Goal: Task Accomplishment & Management: Complete application form

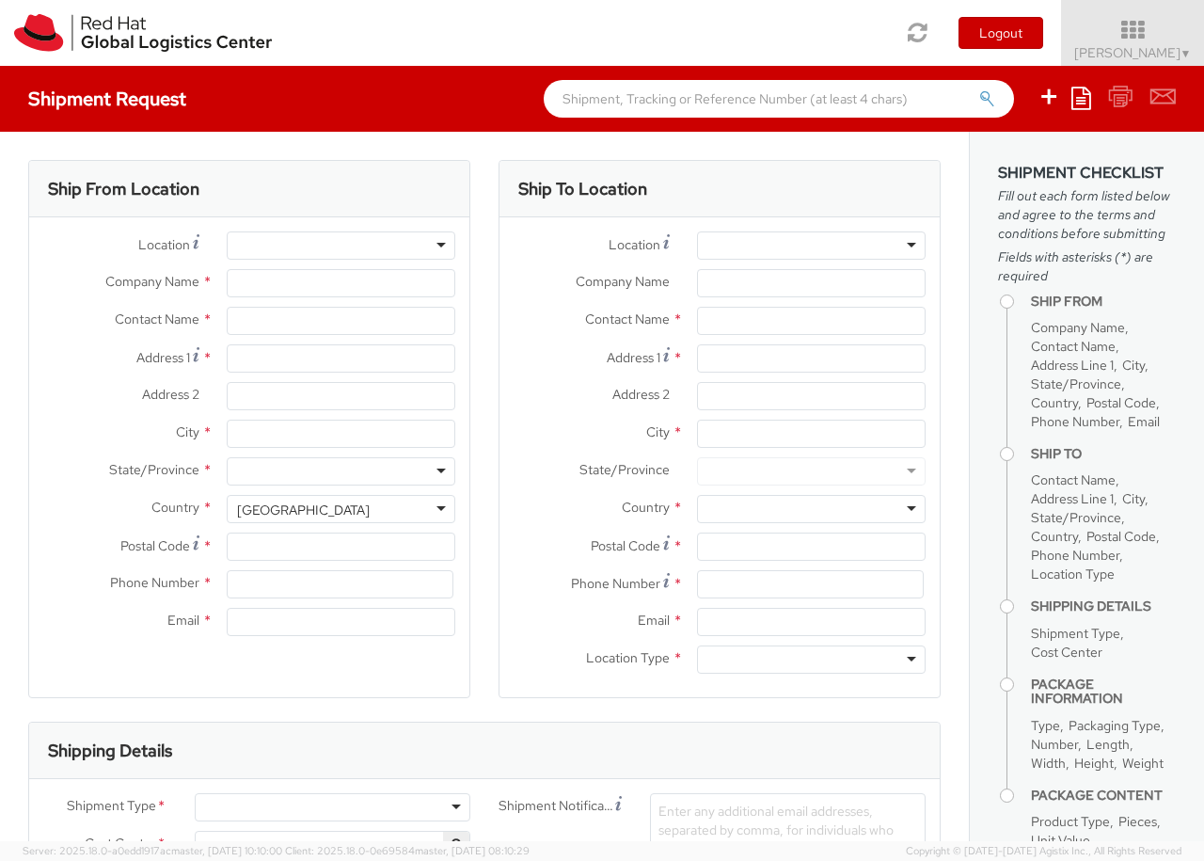
select select "850"
select select
type input "Red Hat Czech s.r.o."
type input "Dominik Galovic"
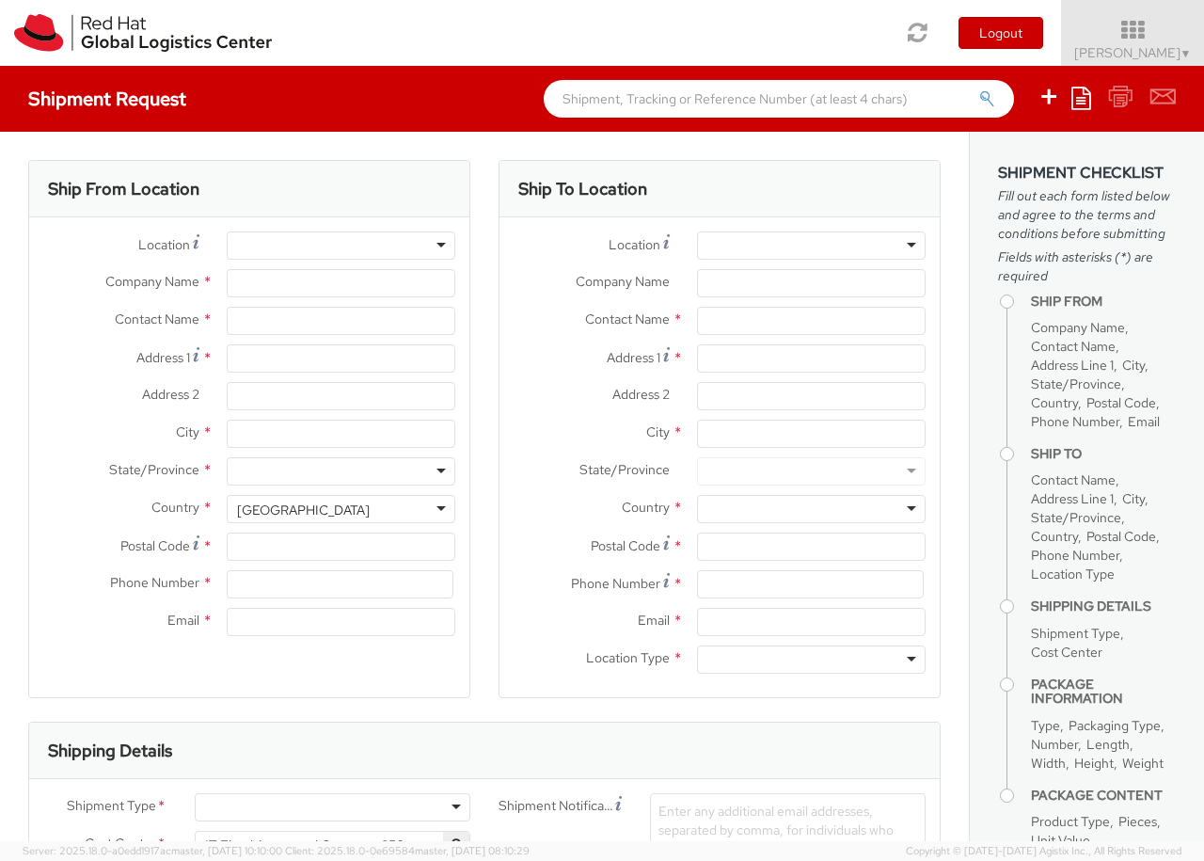
type input "Purkynova 647/111"
type input "BRNO"
type input "621 00"
type input "420 532 294 555"
type input "dgalovic@redhat.com"
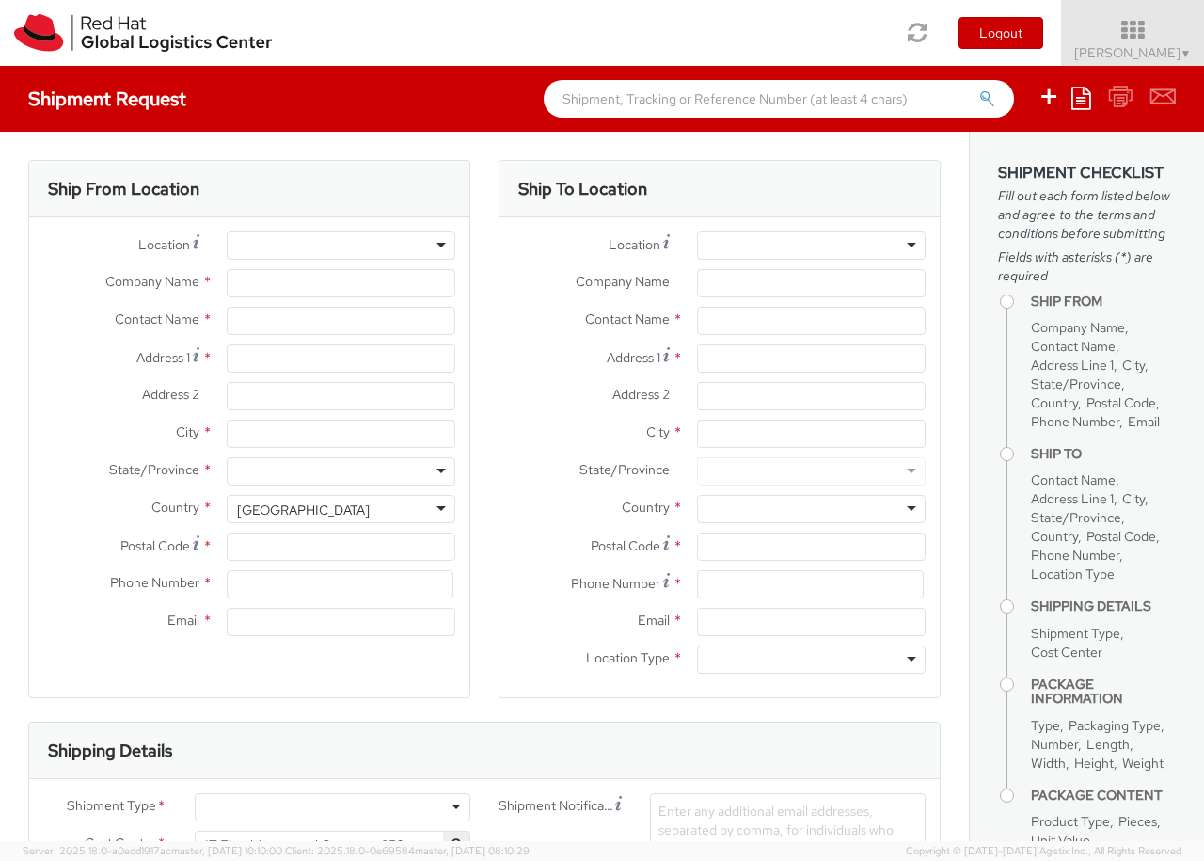
select select "CM"
select select "KGS"
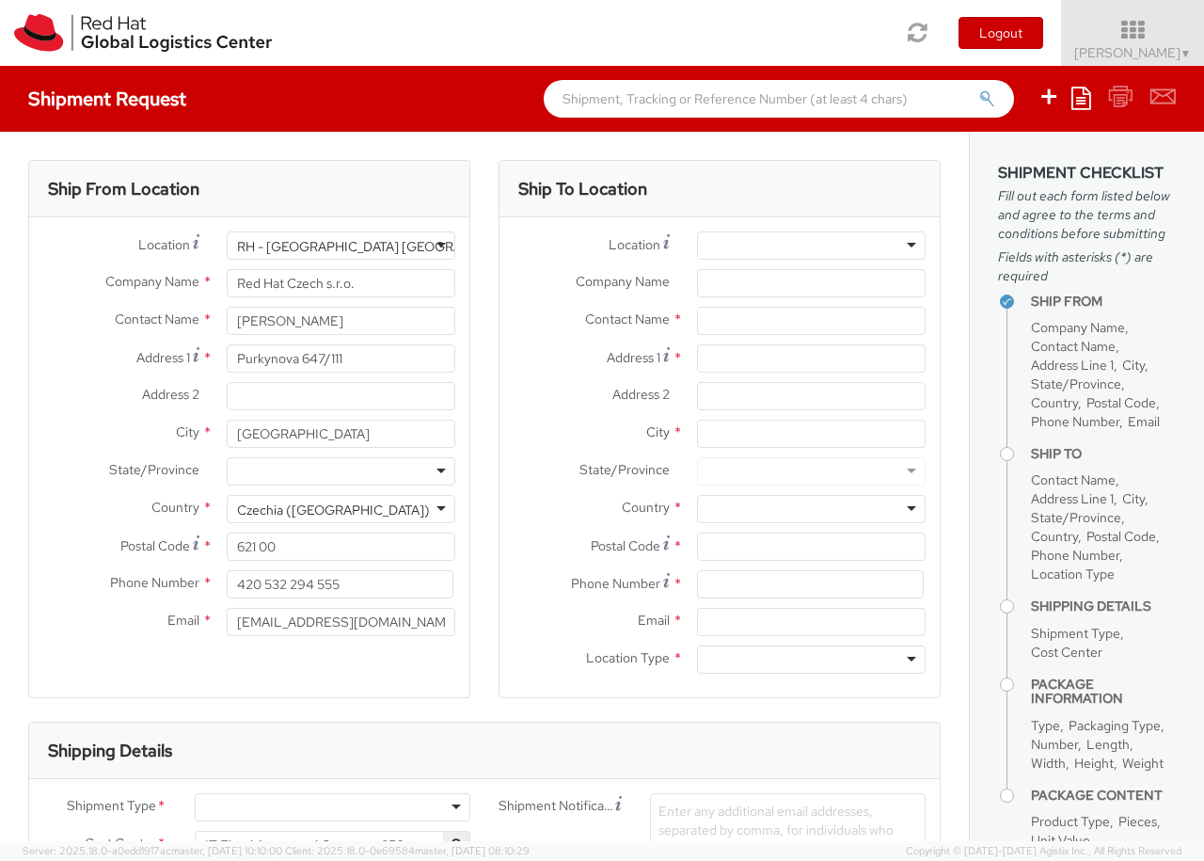
click at [811, 245] on div at bounding box center [811, 245] width 229 height 28
type input "Brno - Tech Park Brno - B"
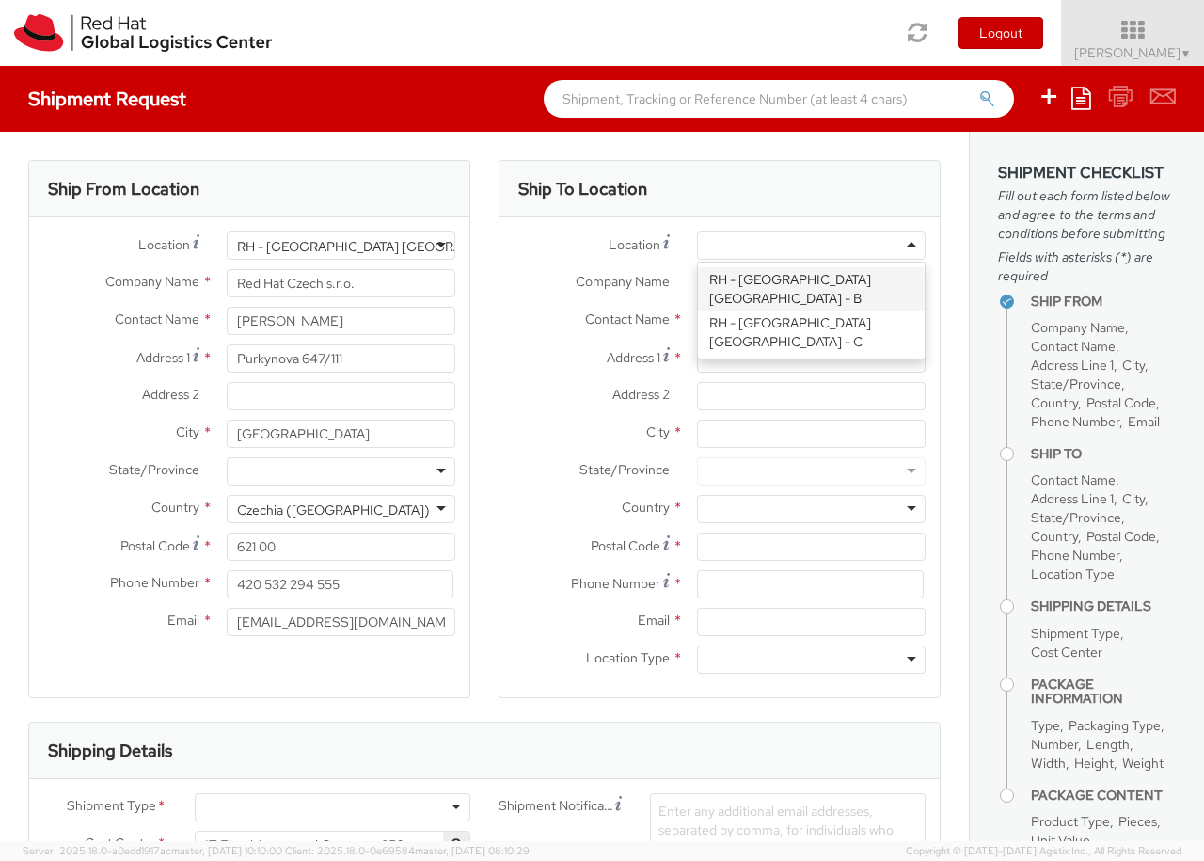
type input "Red Hat Czech s.r.o."
type input "Purkynova 647/111"
type input "BRNO"
type input "621 00"
type input "420 532 294 555"
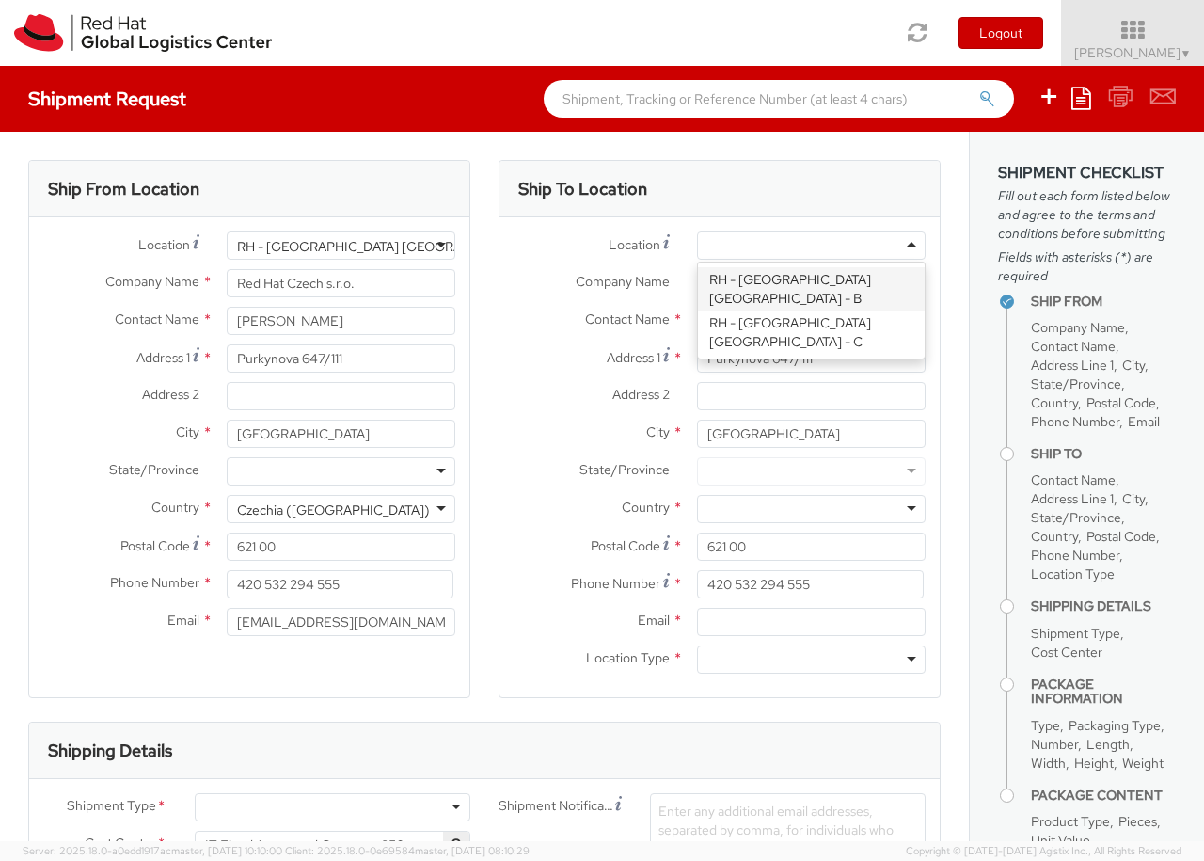
click at [811, 659] on div at bounding box center [811, 659] width 229 height 28
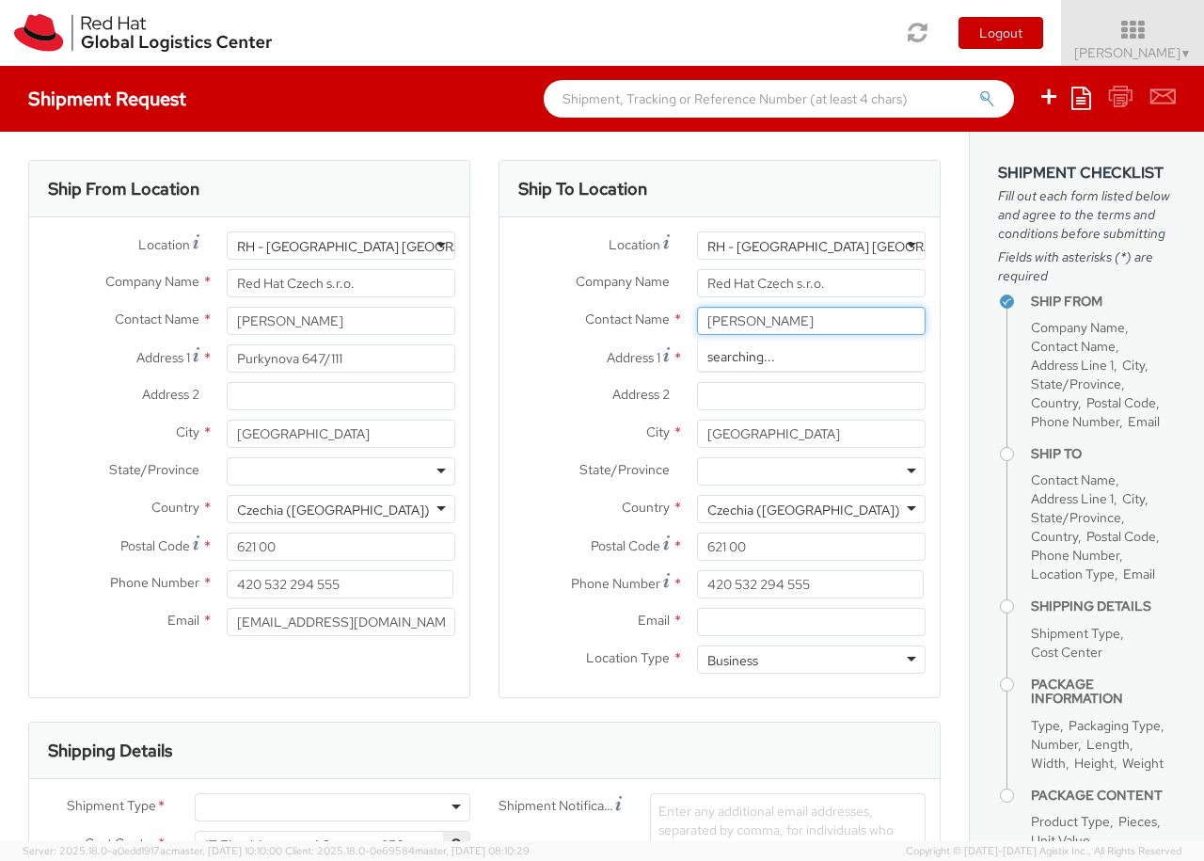
type input "Romana Cerna"
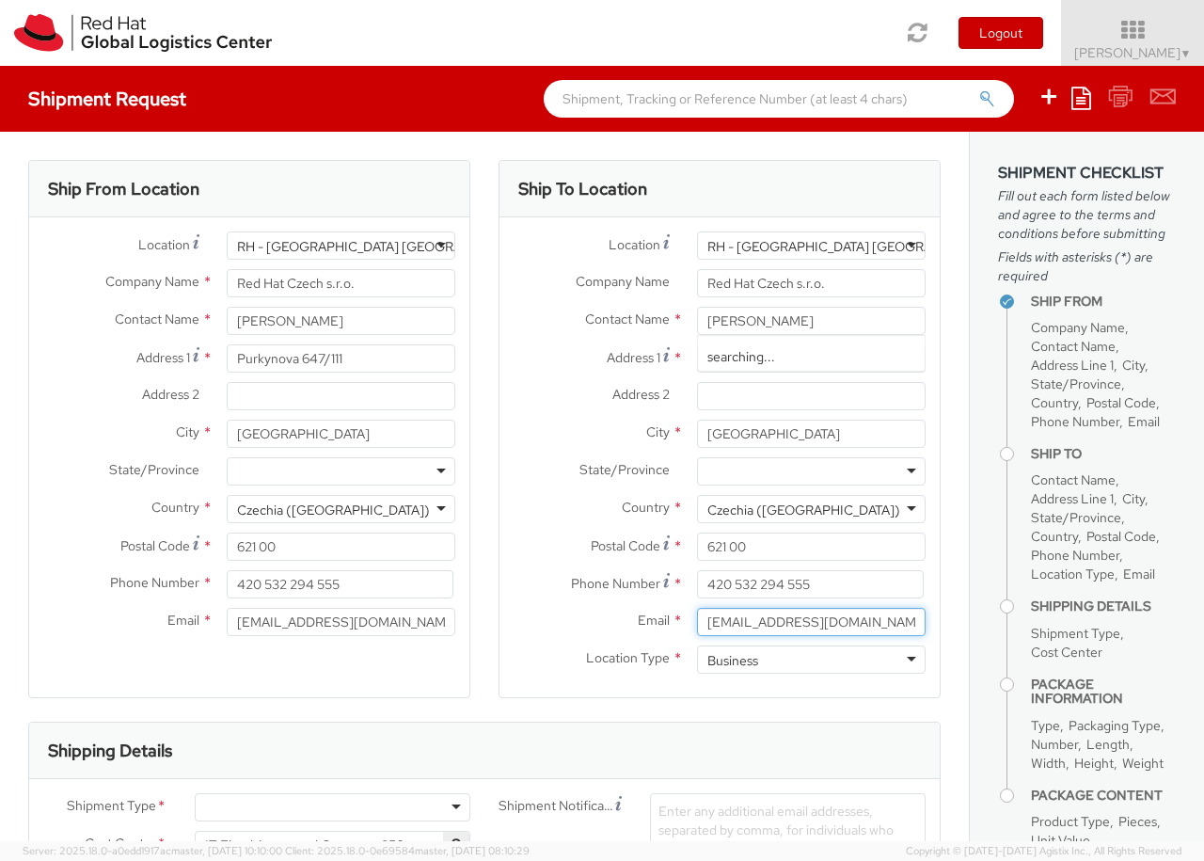
type input "rcerna@redhat.com"
type input "420737008788"
click at [332, 807] on div at bounding box center [333, 807] width 276 height 28
type input "bu"
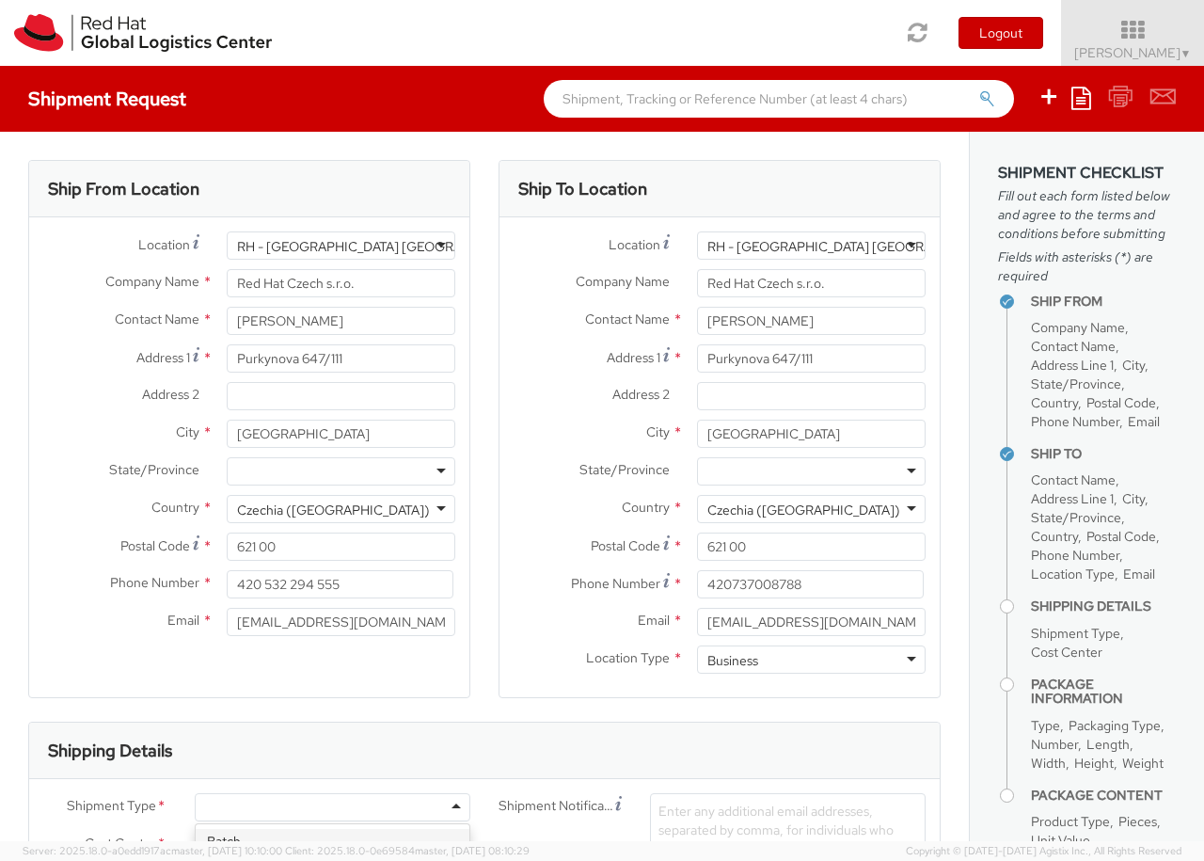
type input "ref"
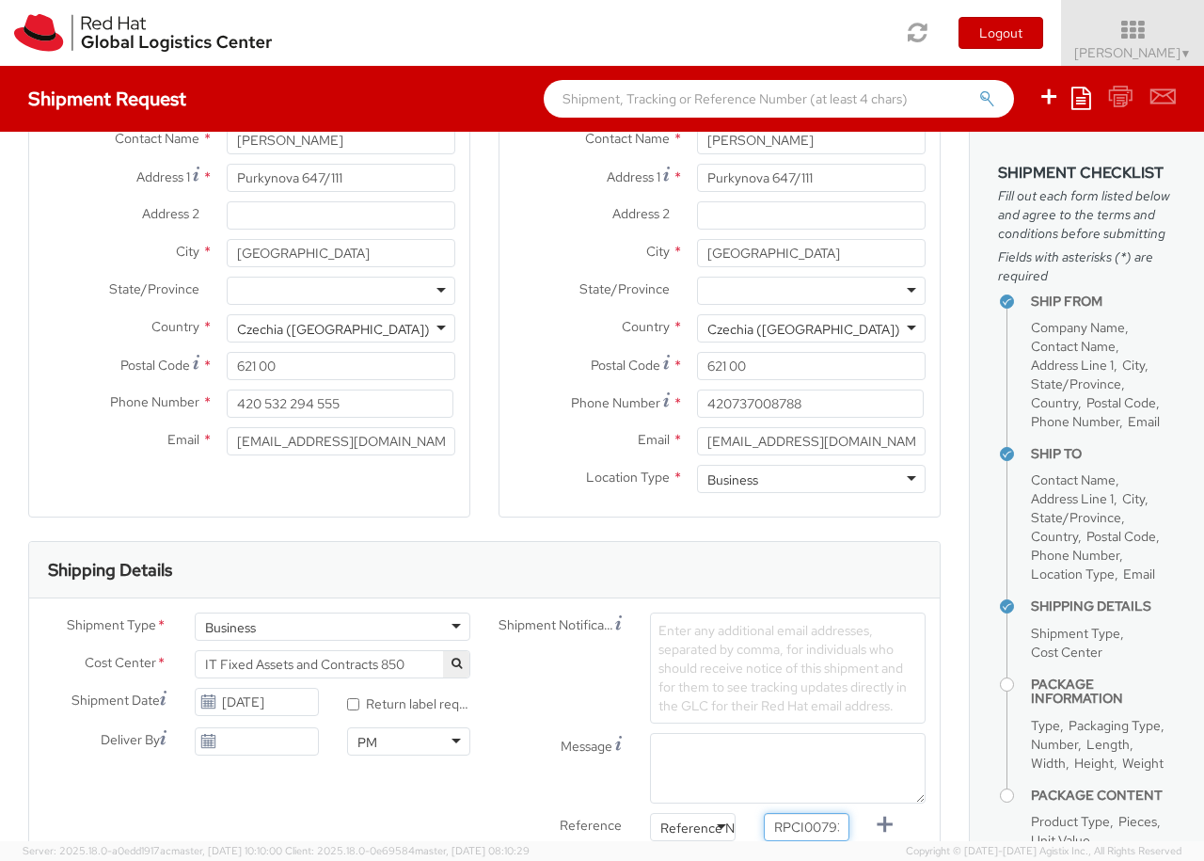
type input "RPCI0079301"
type input "dgalovic@redhat.com"
type input "macsmit@redhat.com"
type input "glevert@redhat.com"
type input "rcerna@redhat.com"
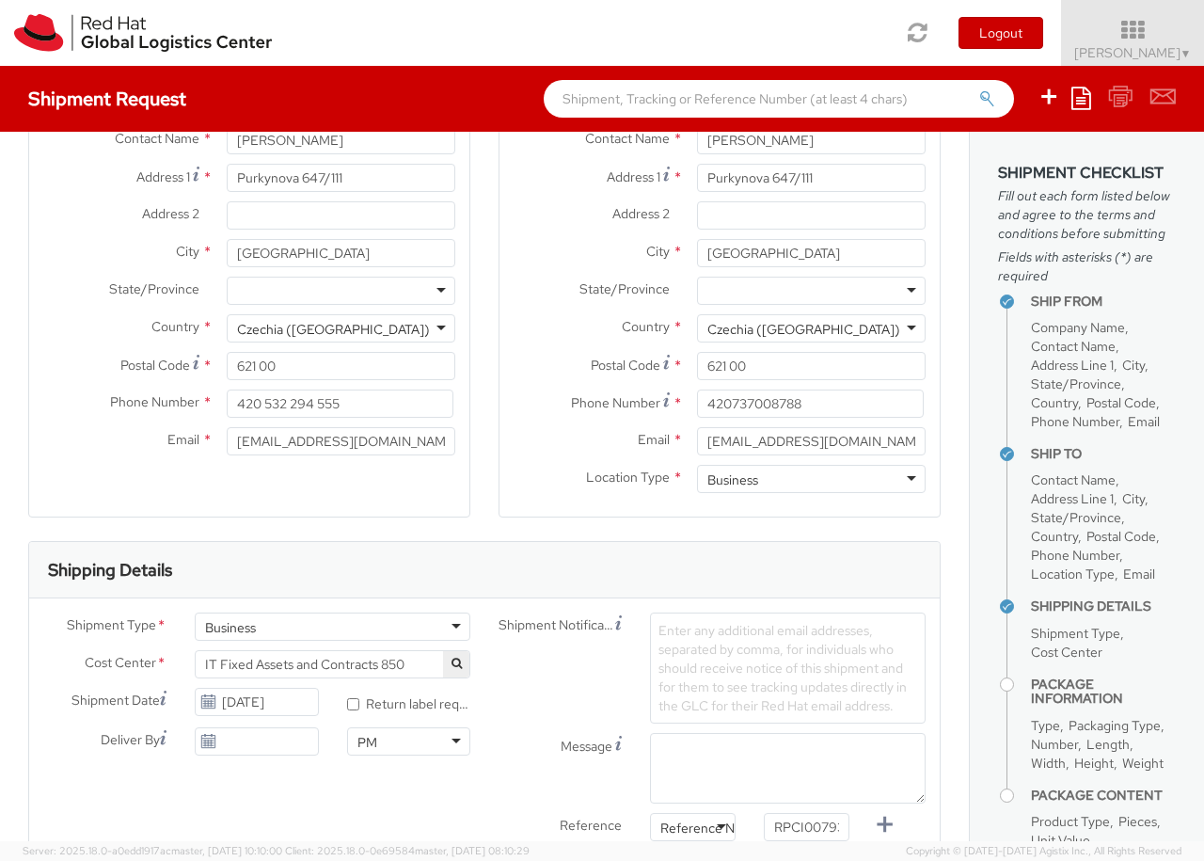
type input "lap"
select select "LAPTOP"
type input "your"
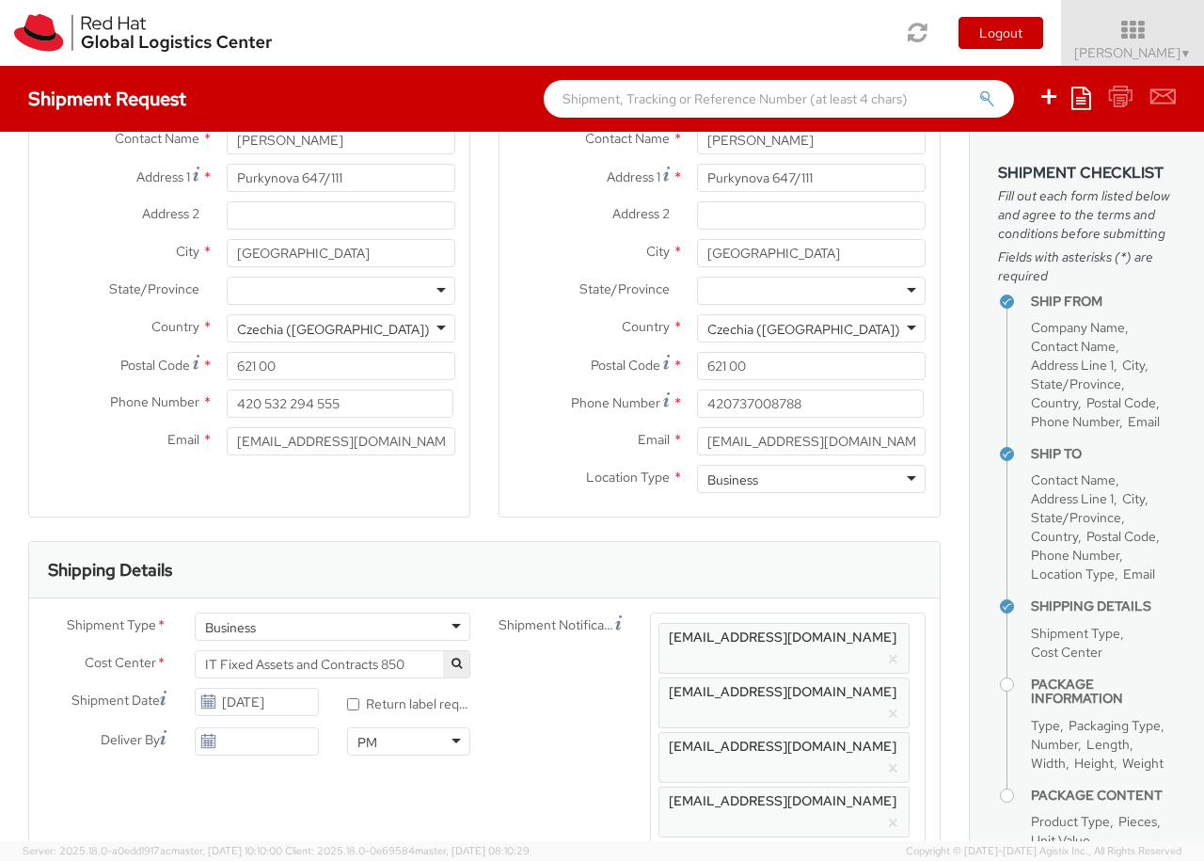
scroll to position [61, 0]
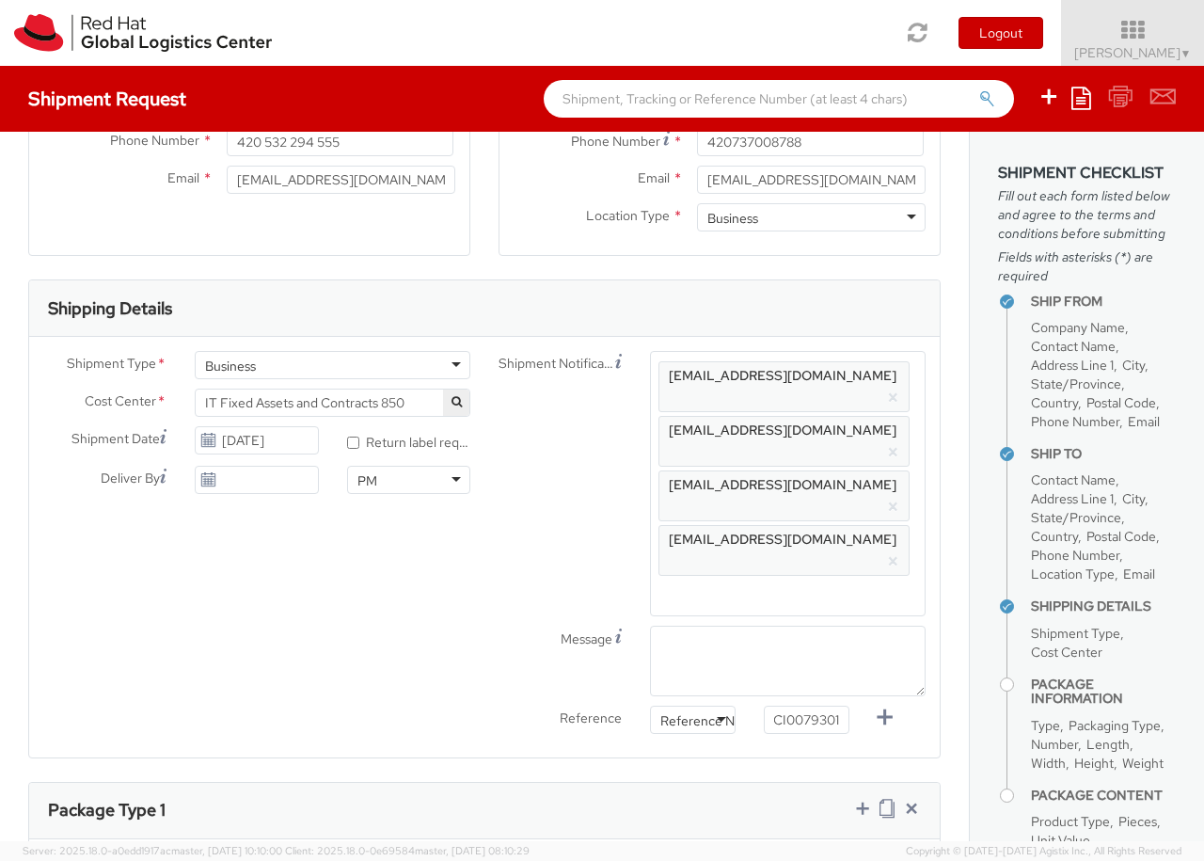
type input "1"
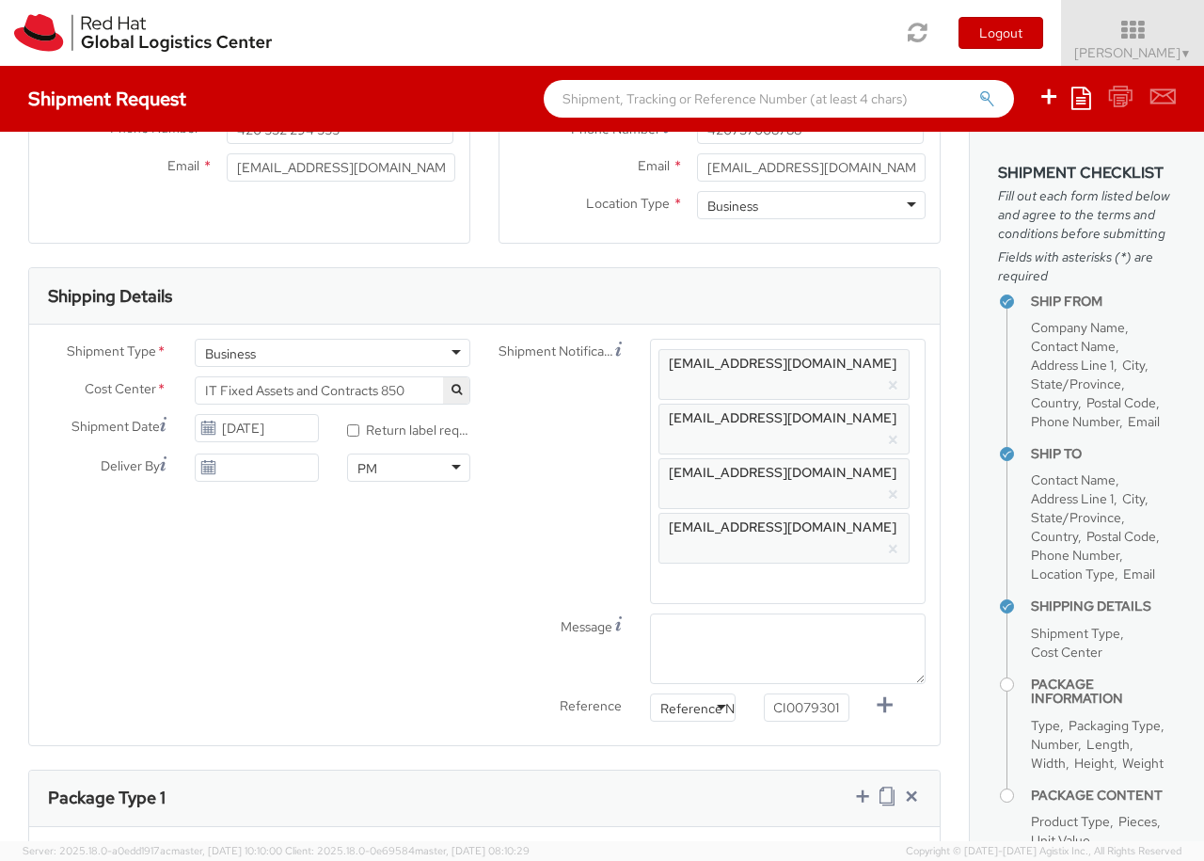
type input "50"
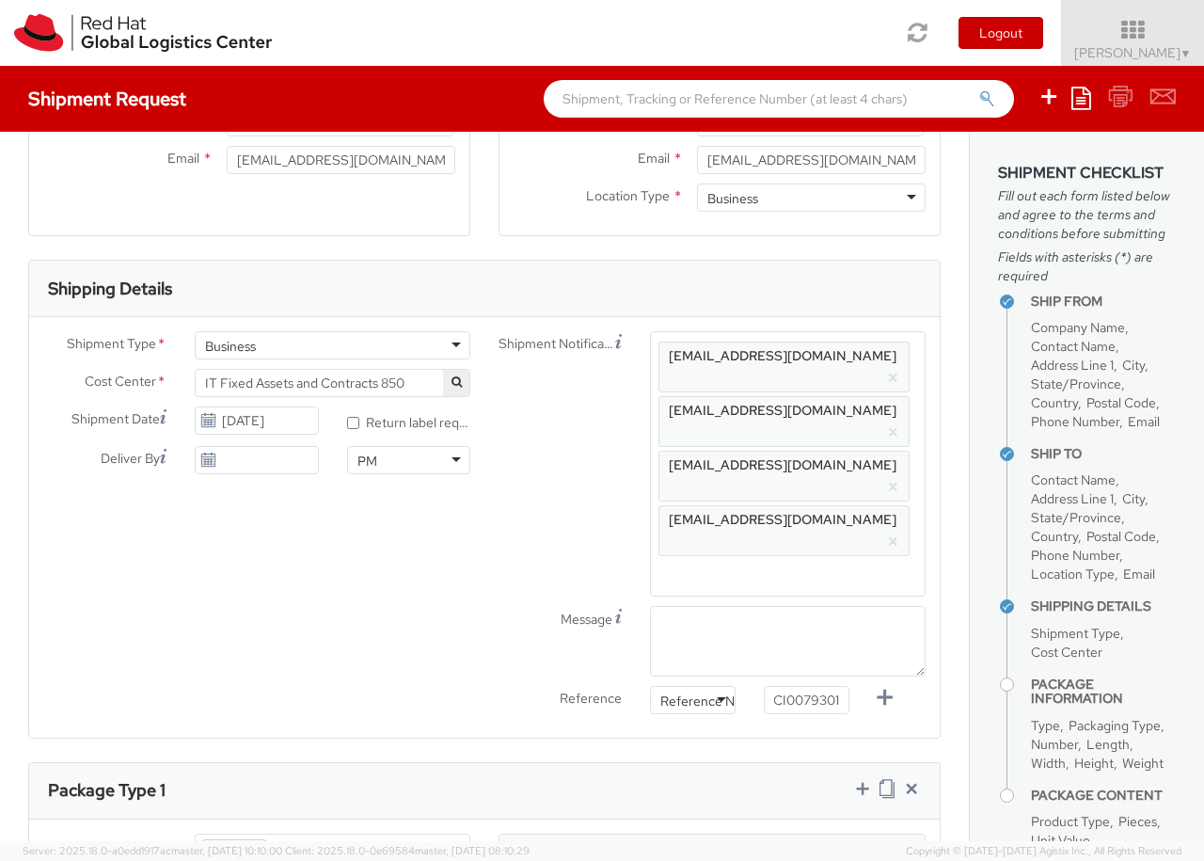
type input "30"
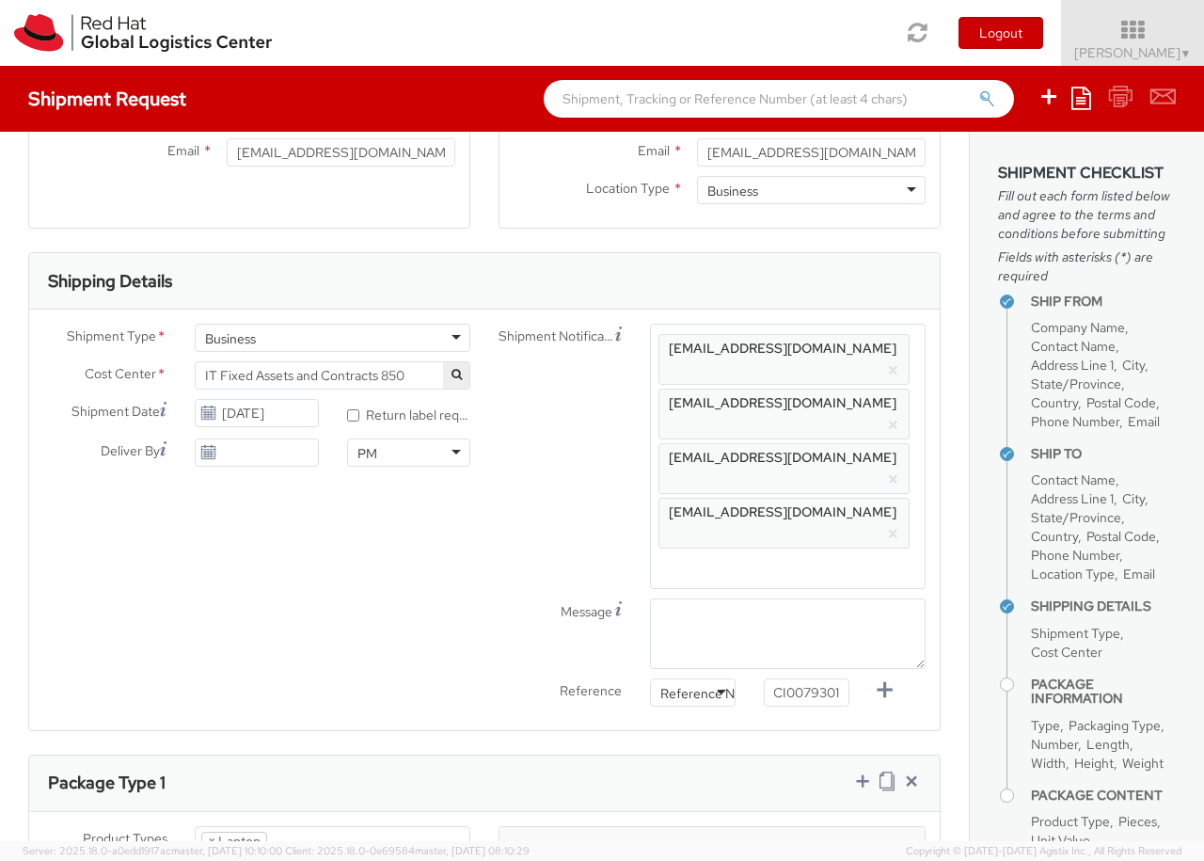
type input "20"
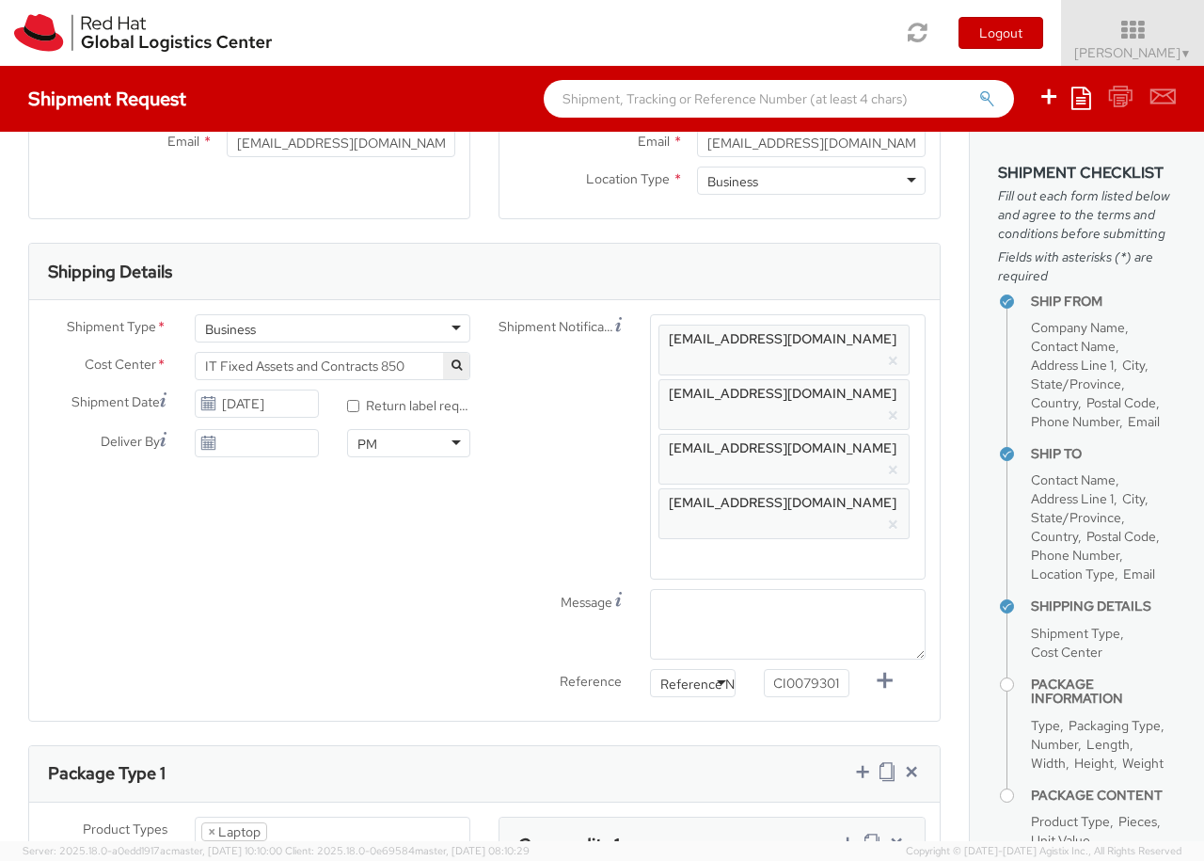
type input "3.8"
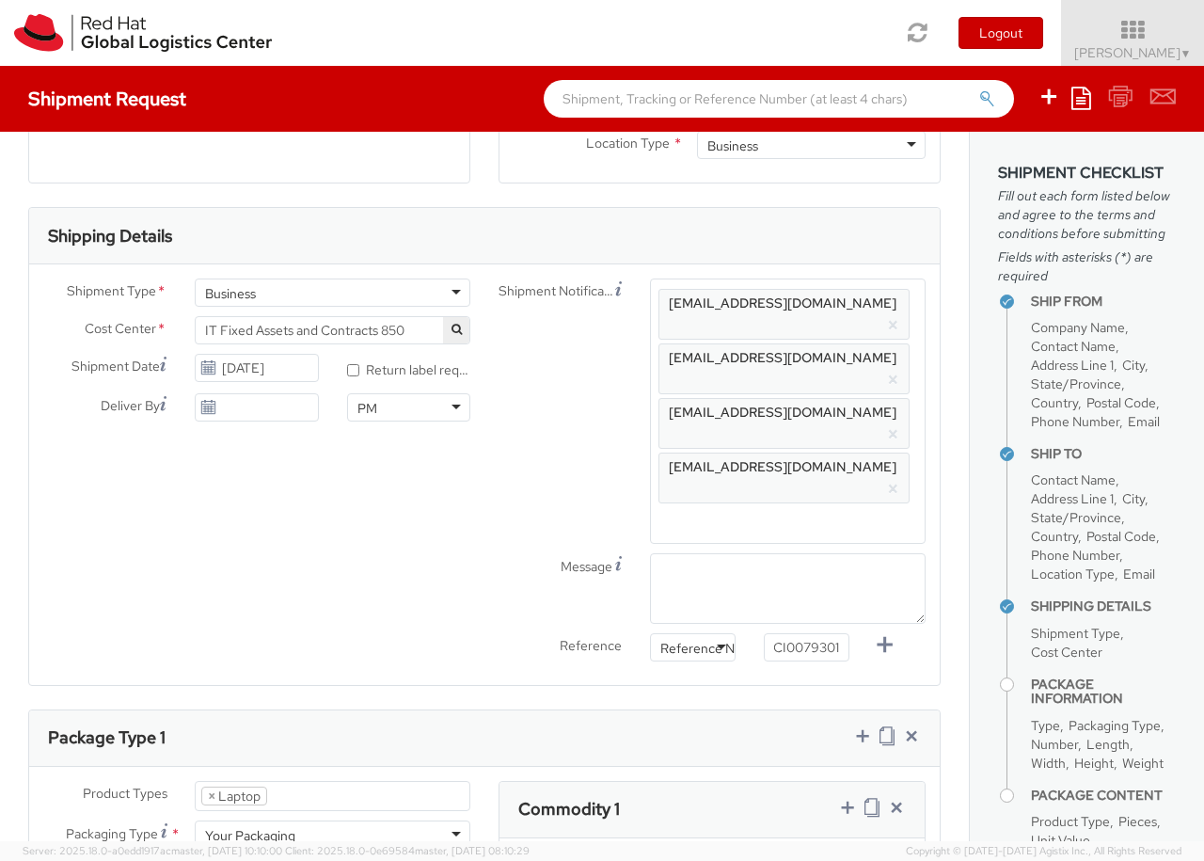
type input "Macbook Air 15"
type input "1,674.52"
type input "EUR"
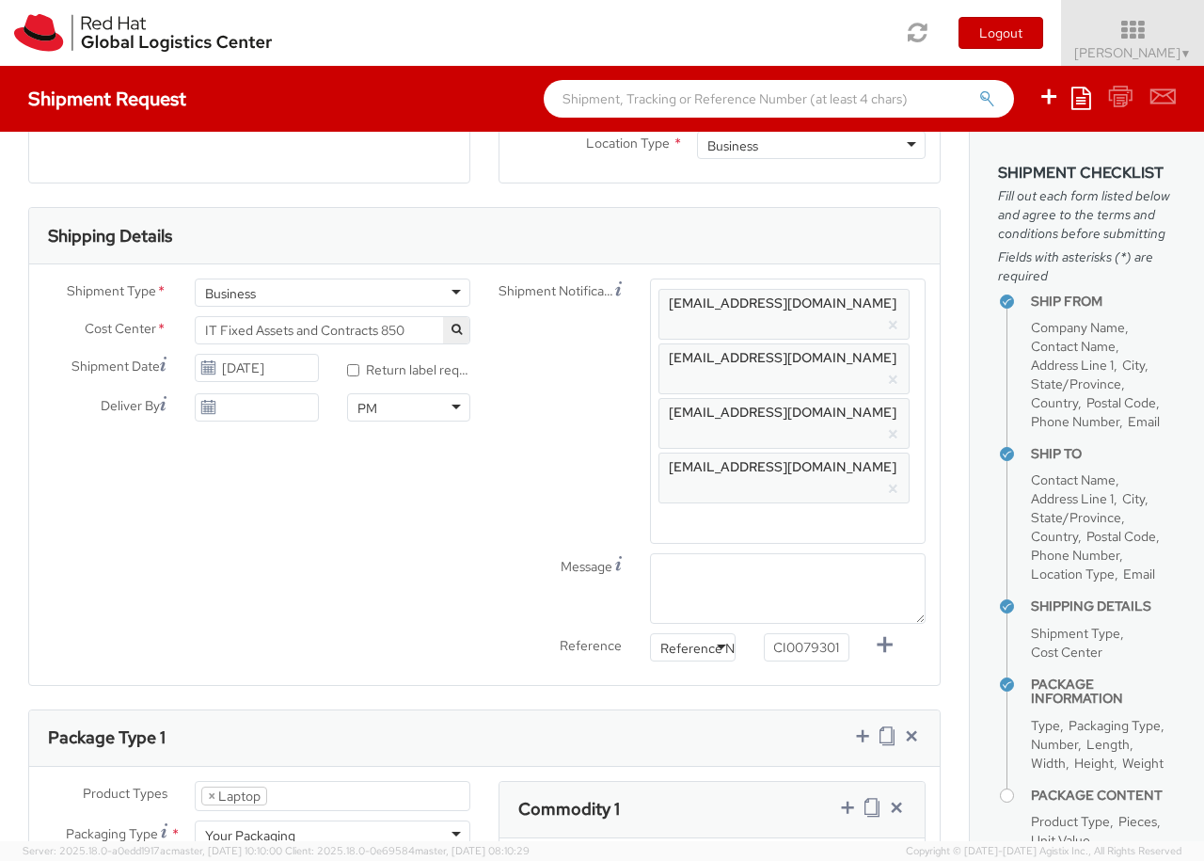
scroll to position [879, 0]
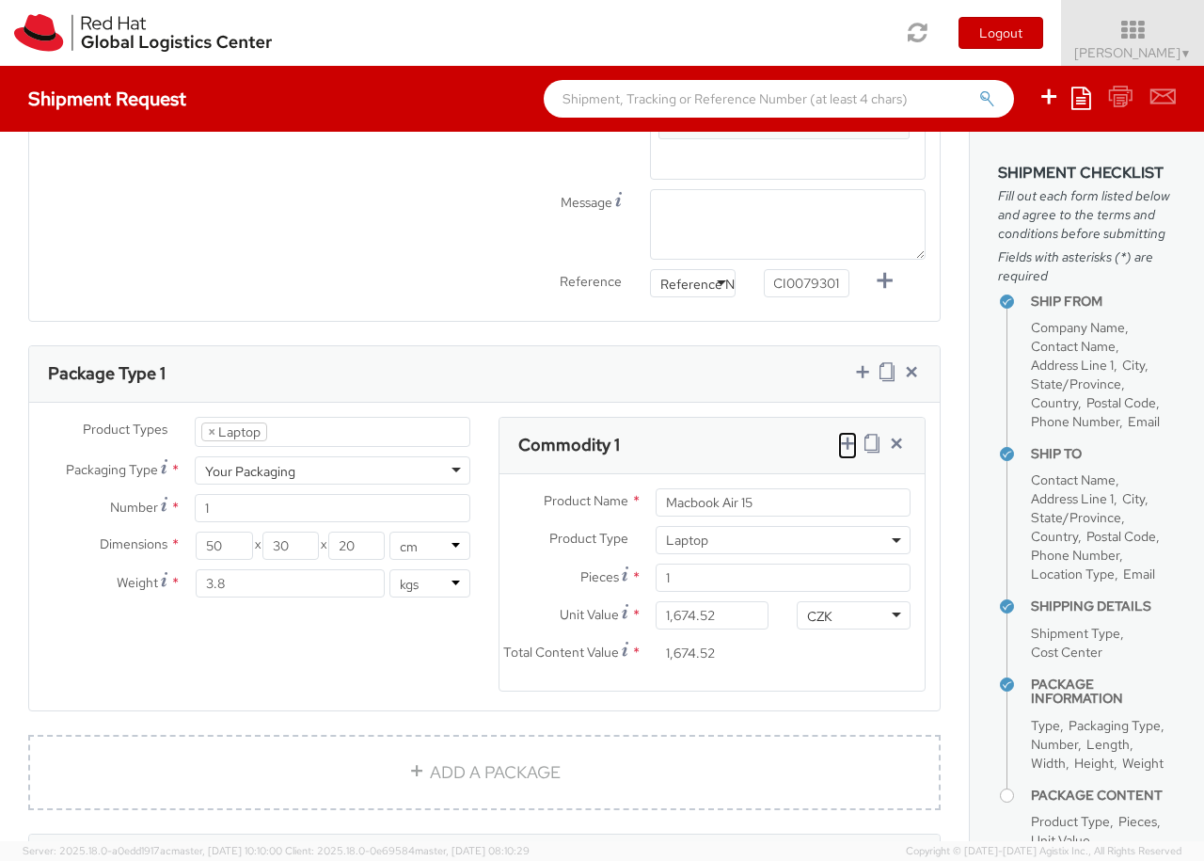
click at [847, 434] on icon at bounding box center [847, 443] width 19 height 19
click at [327, 838] on span at bounding box center [327, 852] width 255 height 28
select select "DOC_STATION"
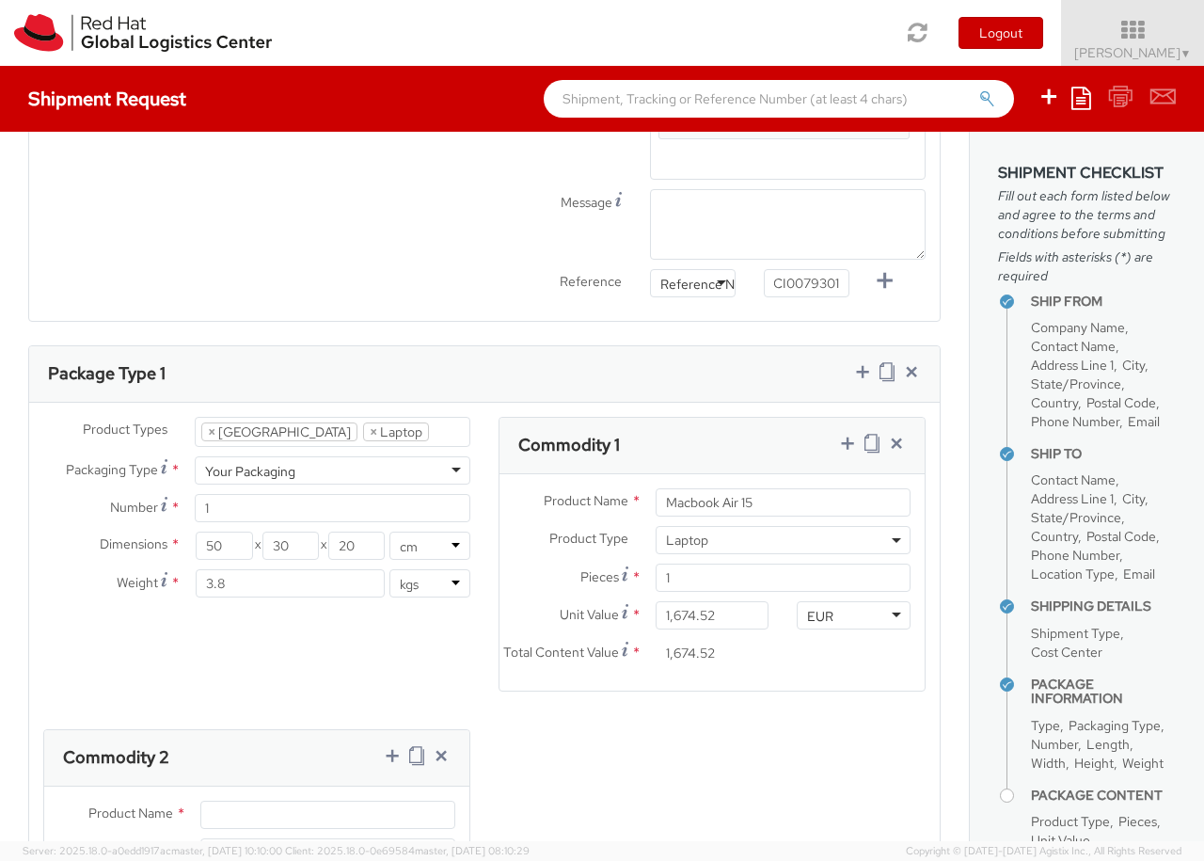
scroll to position [60, 0]
type input "59.94"
type input "Belkin AVC008 USB-C 6IN1 Multiport Adapter"
